Goal: Find contact information: Find contact information

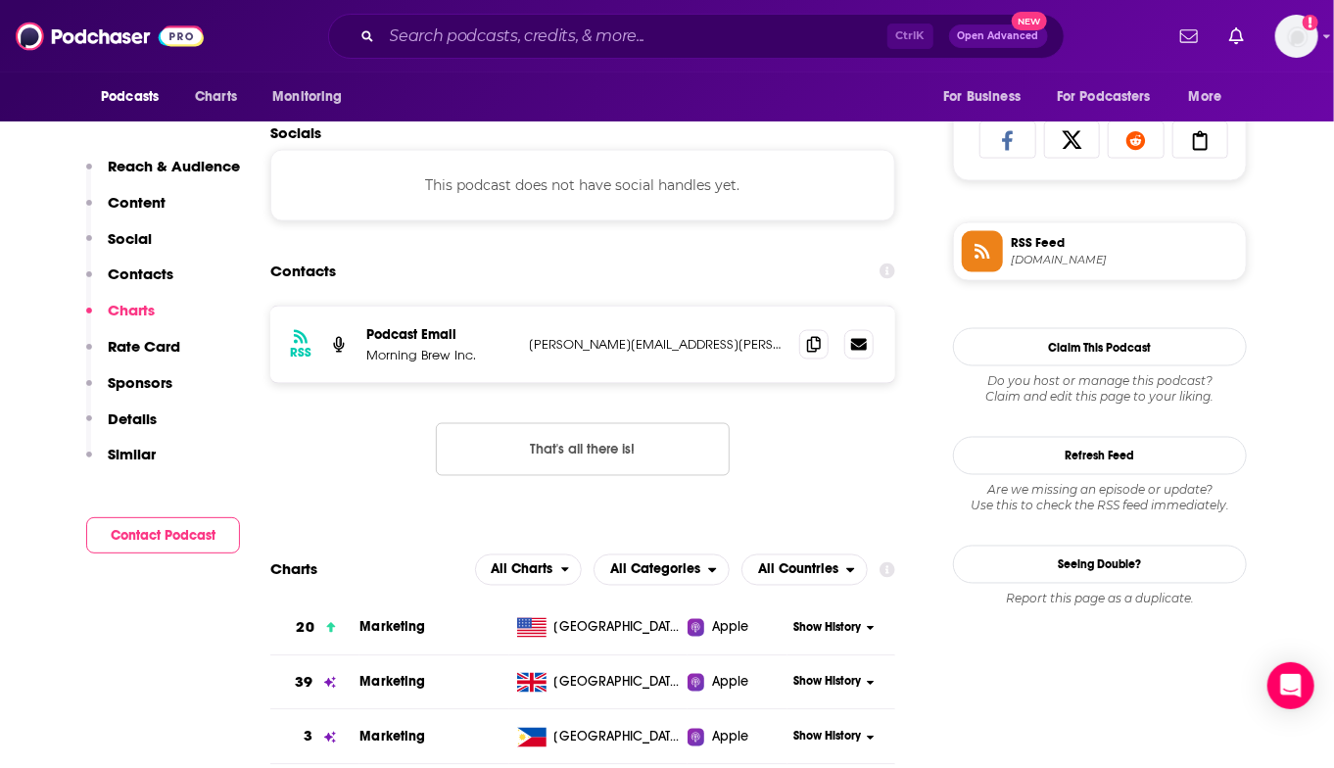
scroll to position [1273, 0]
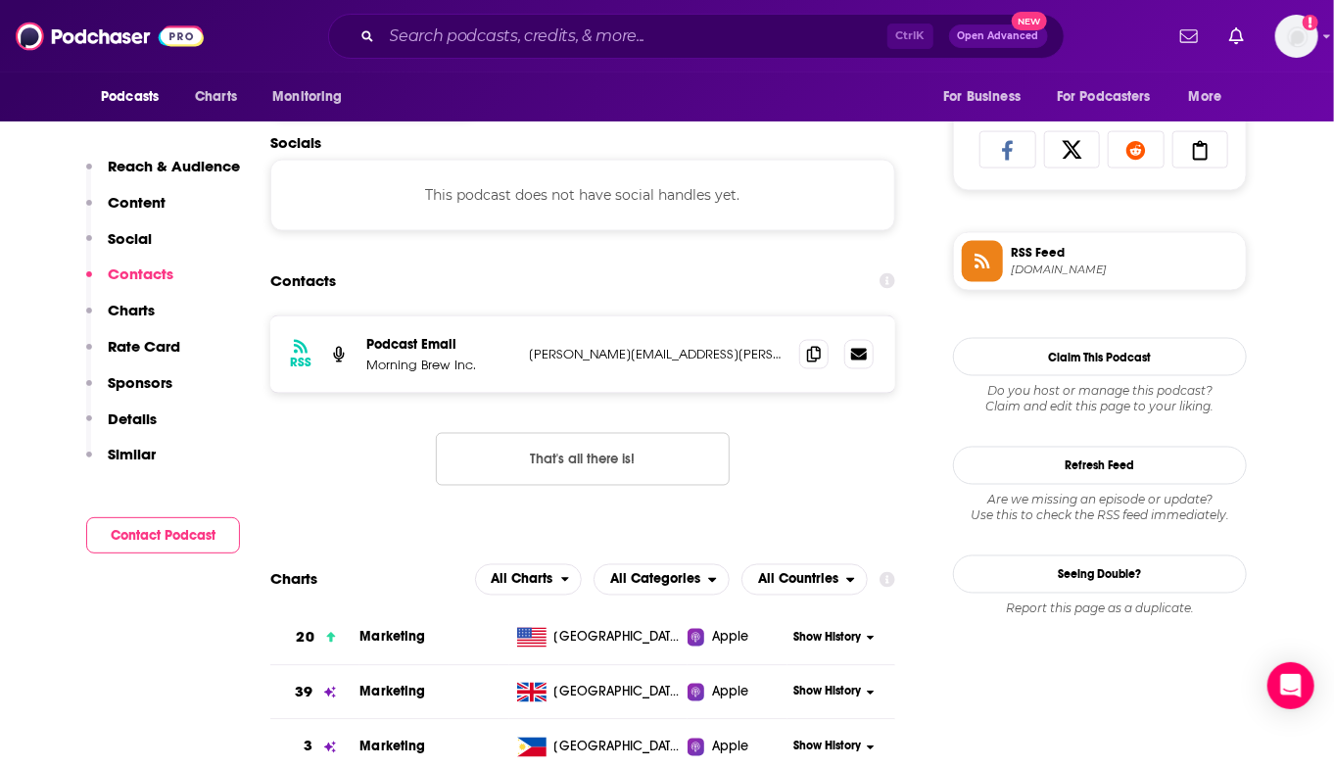
click at [537, 352] on p "[PERSON_NAME][EMAIL_ADDRESS][PERSON_NAME][DOMAIN_NAME]" at bounding box center [656, 354] width 255 height 17
drag, startPoint x: 537, startPoint y: 352, endPoint x: 728, endPoint y: 354, distance: 191.9
click at [728, 354] on p "[PERSON_NAME][EMAIL_ADDRESS][PERSON_NAME][DOMAIN_NAME]" at bounding box center [656, 354] width 255 height 17
copy div "[PERSON_NAME][EMAIL_ADDRESS][PERSON_NAME][DOMAIN_NAME] [PERSON_NAME][DOMAIN_NAM…"
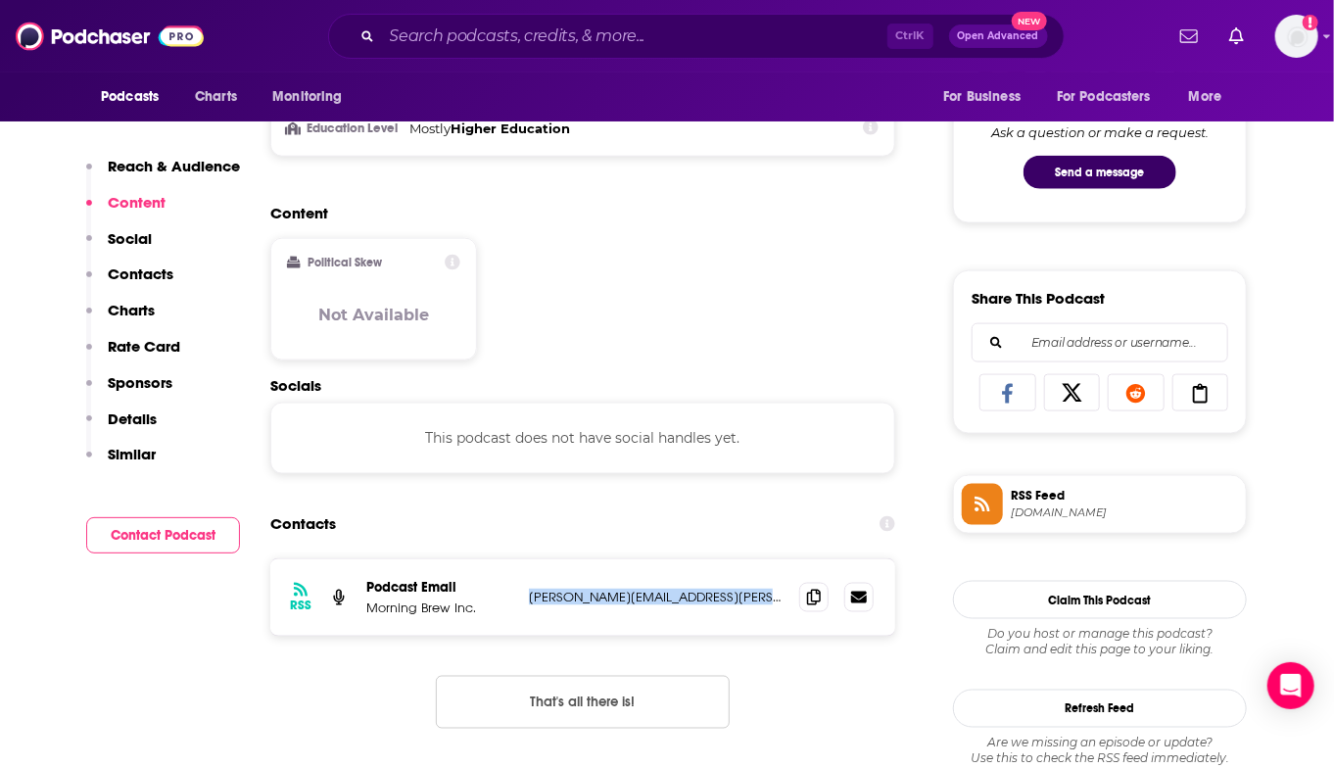
scroll to position [1077, 0]
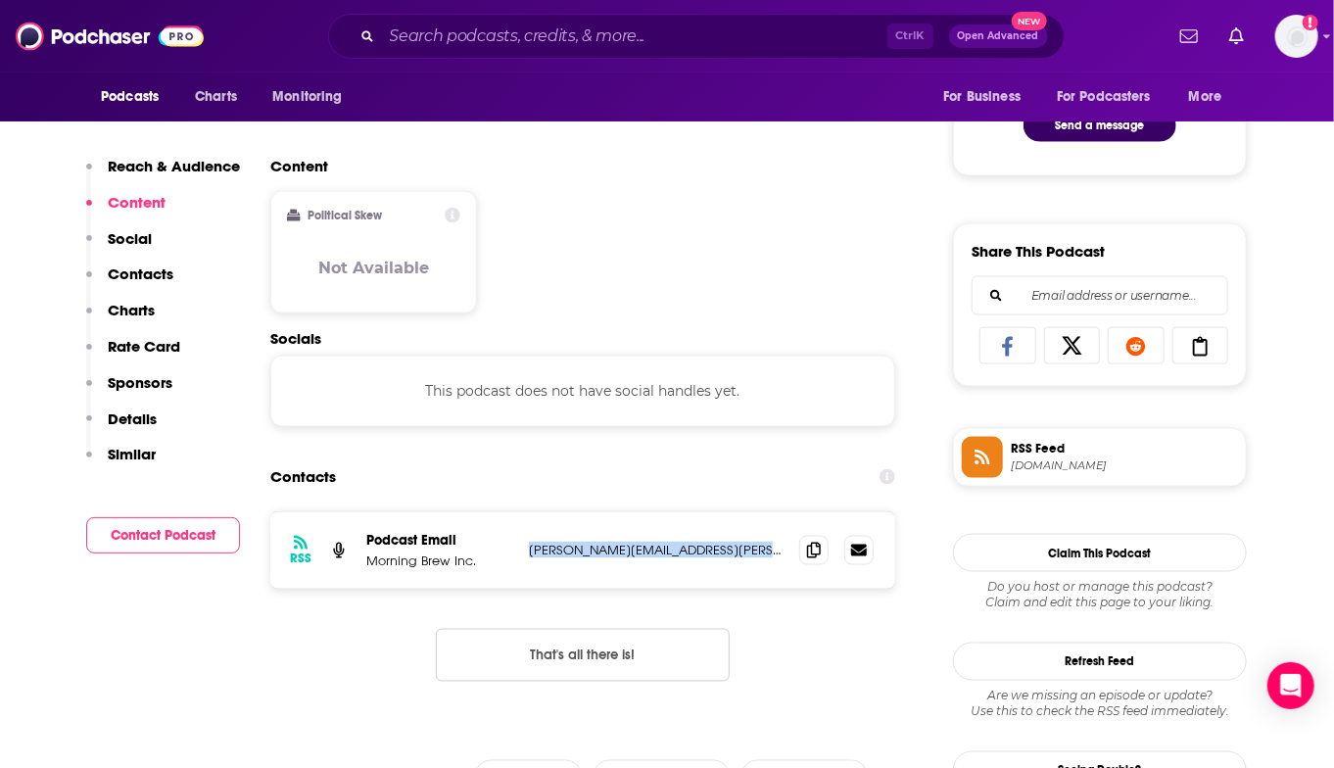
click at [578, 549] on p "[PERSON_NAME][EMAIL_ADDRESS][PERSON_NAME][DOMAIN_NAME]" at bounding box center [656, 549] width 255 height 17
